Goal: Task Accomplishment & Management: Use online tool/utility

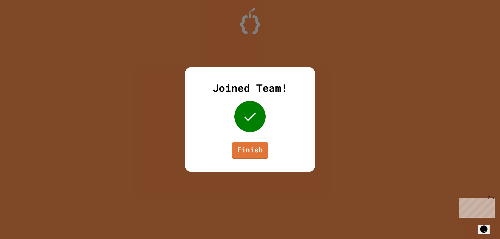
click at [252, 155] on link "Finish" at bounding box center [250, 150] width 36 height 17
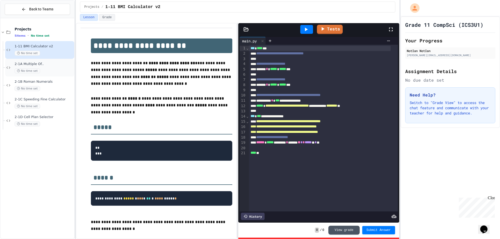
click at [44, 73] on div "No time set" at bounding box center [44, 71] width 59 height 5
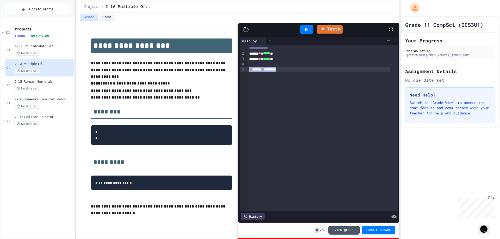
drag, startPoint x: 286, startPoint y: 70, endPoint x: 248, endPoint y: 70, distance: 38.6
click at [248, 70] on div "** ****** * ********" at bounding box center [319, 69] width 143 height 5
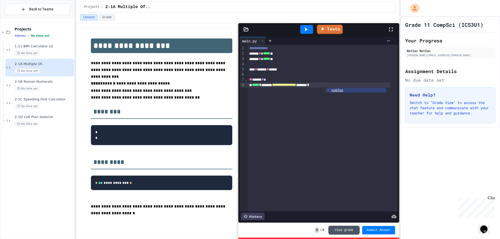
click at [301, 33] on div at bounding box center [306, 29] width 13 height 9
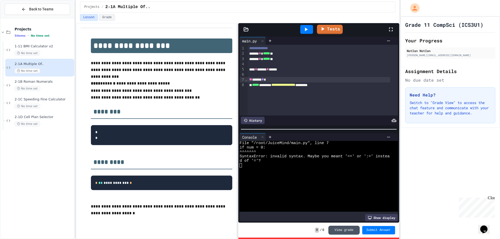
click at [266, 79] on div "** ***** * *" at bounding box center [319, 79] width 143 height 5
click at [308, 26] on div at bounding box center [306, 29] width 13 height 9
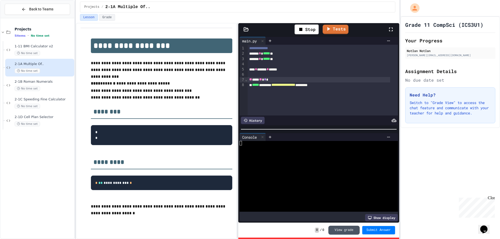
click at [307, 150] on div at bounding box center [315, 152] width 150 height 4
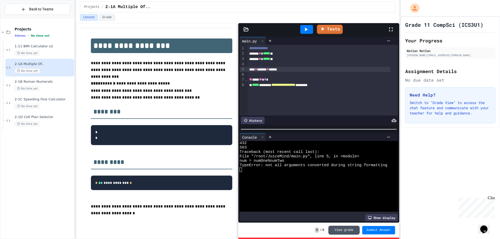
click at [298, 68] on div "*** * ****** * ******" at bounding box center [319, 69] width 143 height 5
click at [308, 32] on icon at bounding box center [306, 29] width 6 height 6
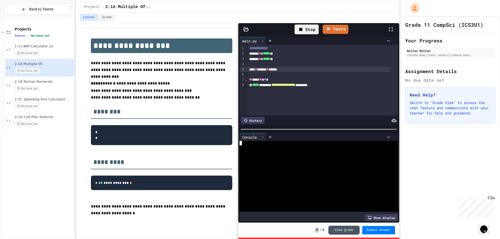
click at [319, 143] on div at bounding box center [315, 143] width 150 height 4
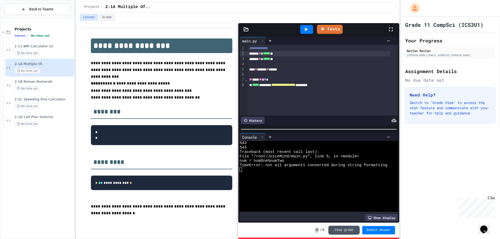
click at [268, 55] on span "*****" at bounding box center [266, 54] width 7 height 4
click at [307, 32] on icon at bounding box center [306, 29] width 6 height 6
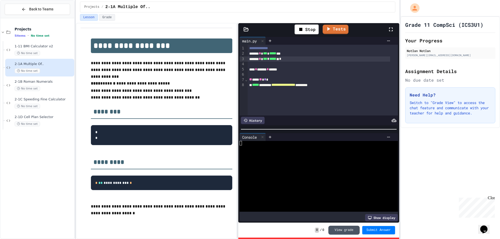
click at [303, 165] on div at bounding box center [315, 176] width 150 height 71
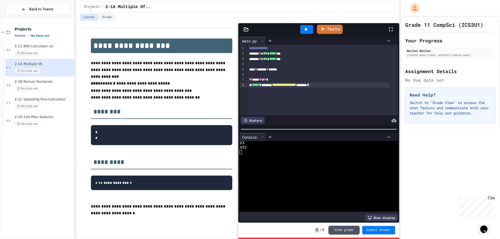
click at [353, 87] on div "**********" at bounding box center [319, 85] width 143 height 5
click at [330, 24] on div "Tests" at bounding box center [321, 29] width 134 height 14
click at [330, 27] on link "Tests" at bounding box center [330, 29] width 26 height 9
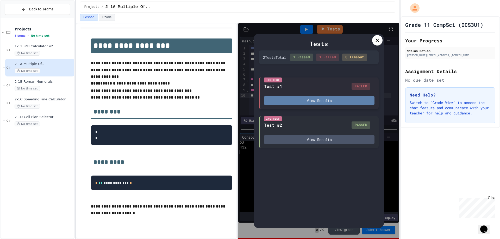
click at [326, 98] on button "View Results" at bounding box center [319, 100] width 110 height 9
click at [380, 37] on div at bounding box center [377, 40] width 10 height 10
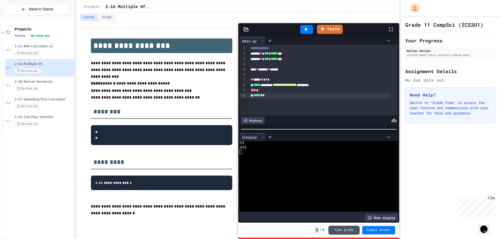
click at [263, 96] on span "*" at bounding box center [262, 96] width 2 height 4
click at [311, 27] on div at bounding box center [306, 29] width 13 height 9
drag, startPoint x: 309, startPoint y: 130, endPoint x: 315, endPoint y: 134, distance: 6.9
click at [310, 132] on div "Console WWWWWWWWWWWWWWWWWWWWWWWWWWWWWWWW Show display" at bounding box center [318, 177] width 161 height 91
click at [316, 155] on div at bounding box center [315, 157] width 150 height 4
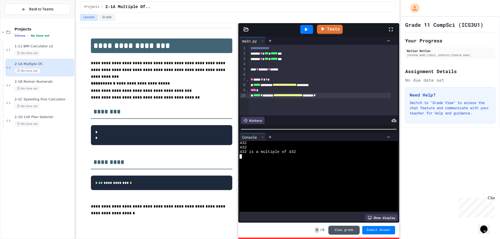
click at [383, 228] on button "Submit Answer" at bounding box center [378, 230] width 33 height 8
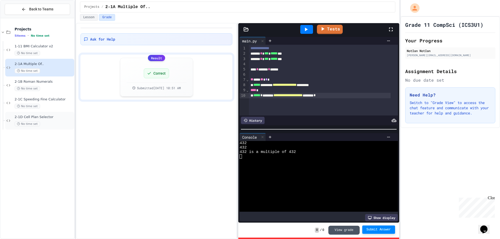
click at [56, 120] on div "2-1D Cell Plan Selector No time set" at bounding box center [44, 120] width 59 height 11
